Goal: Task Accomplishment & Management: Use online tool/utility

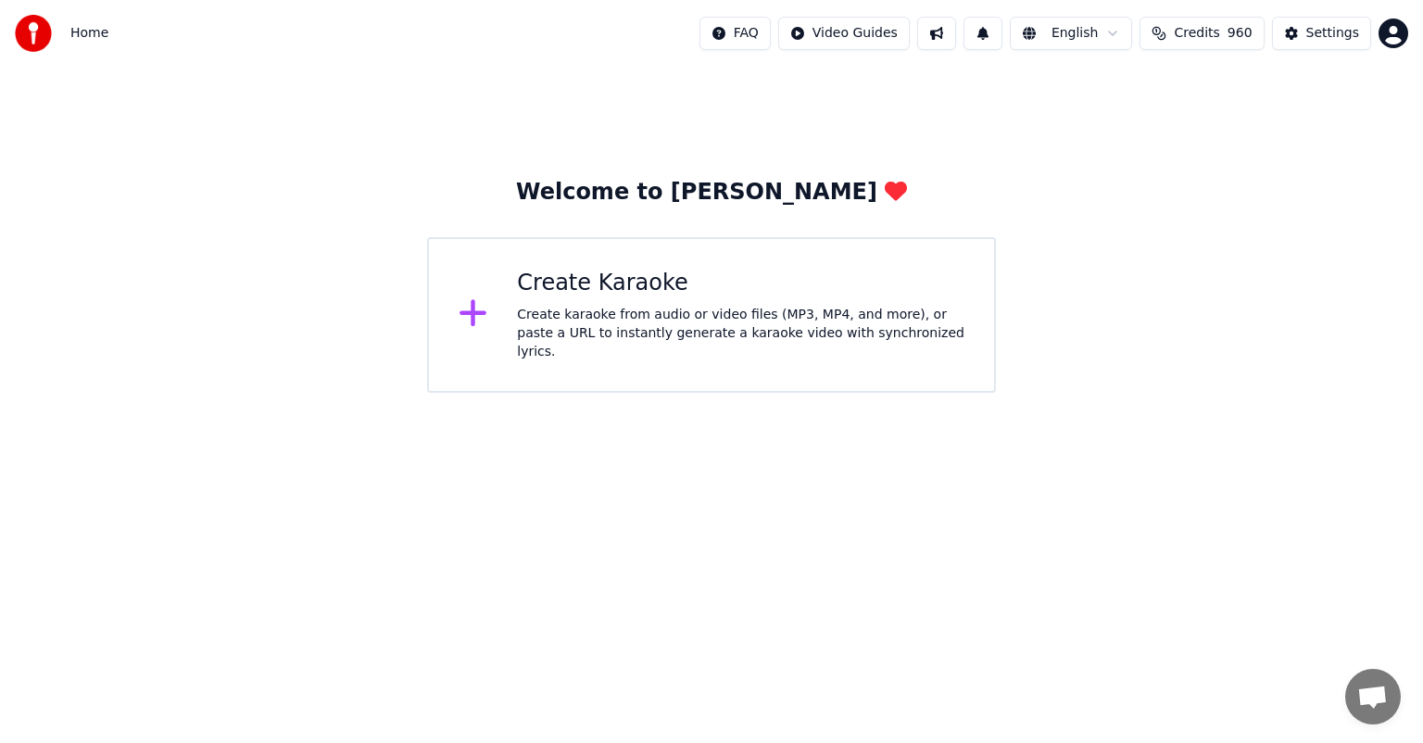
click at [677, 298] on div "Create Karaoke" at bounding box center [741, 284] width 448 height 30
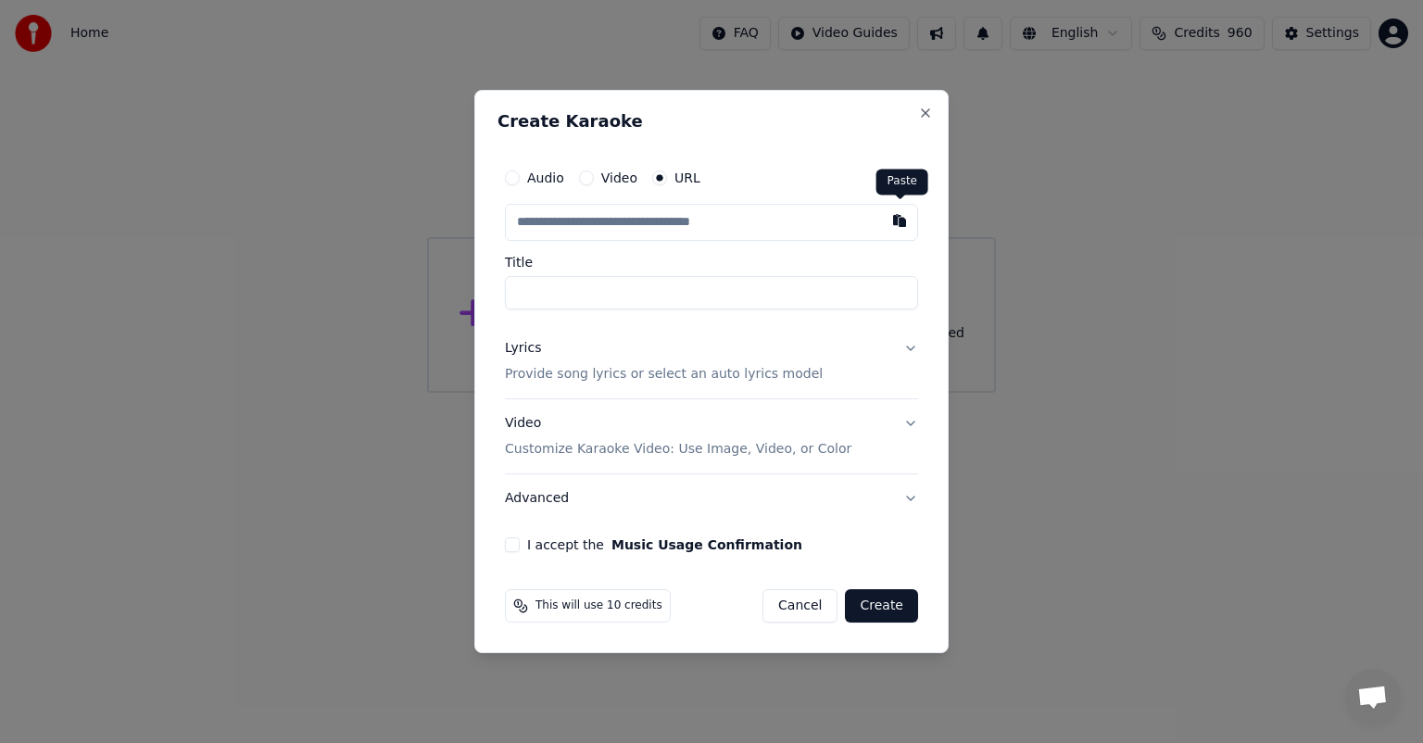
click at [901, 221] on button "button" at bounding box center [899, 220] width 37 height 33
type input "**********"
drag, startPoint x: 511, startPoint y: 547, endPoint x: 537, endPoint y: 546, distance: 26.9
click at [511, 546] on button "I accept the Music Usage Confirmation" at bounding box center [512, 544] width 15 height 15
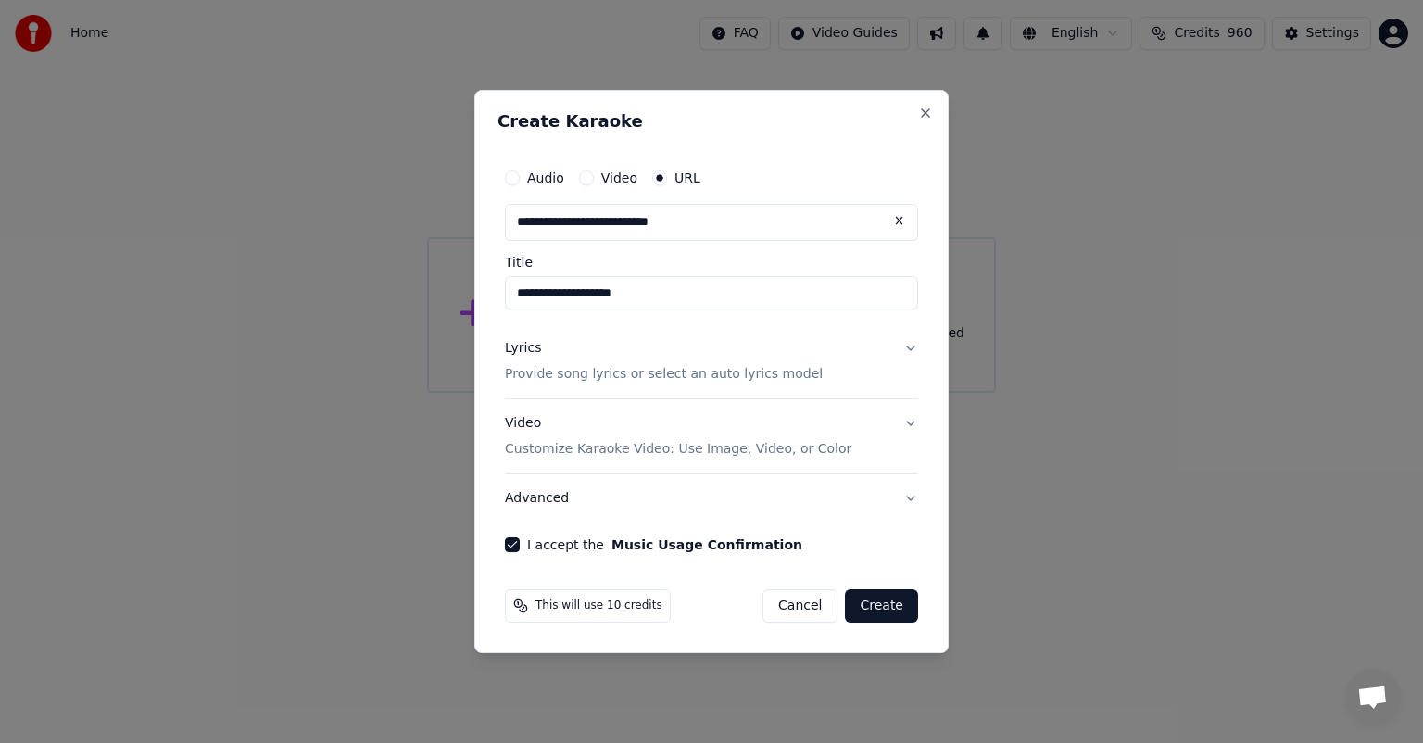
click at [868, 608] on button "Create" at bounding box center [881, 605] width 73 height 33
